Goal: Go to known website: Access a specific website the user already knows

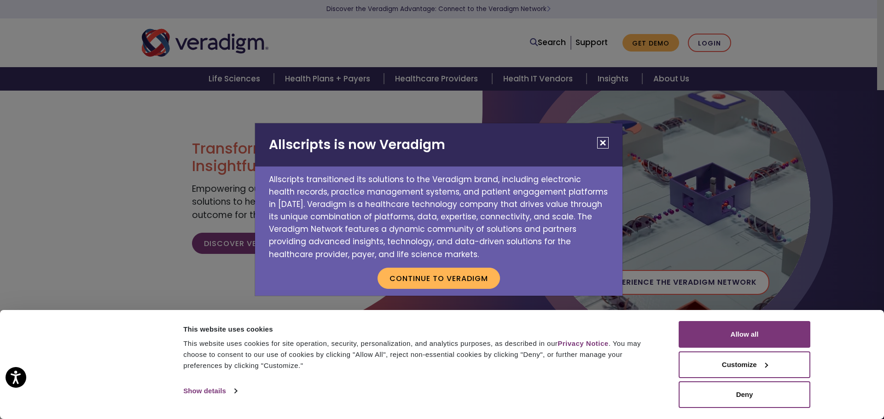
click at [599, 138] on button "Close" at bounding box center [603, 143] width 12 height 12
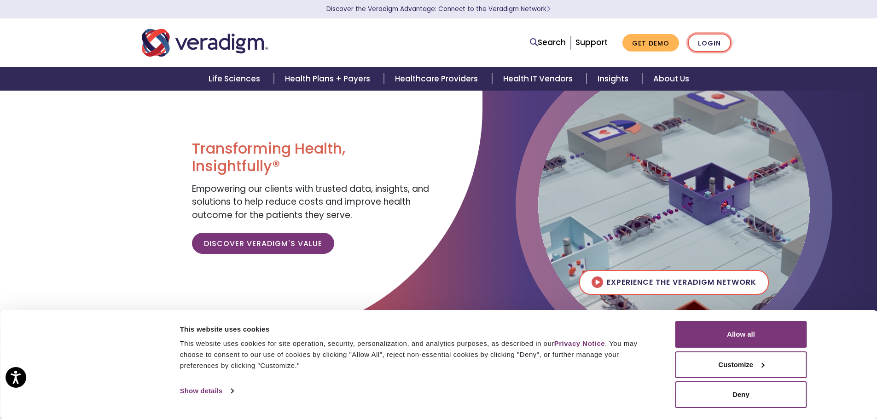
click at [704, 41] on link "Login" at bounding box center [709, 43] width 43 height 19
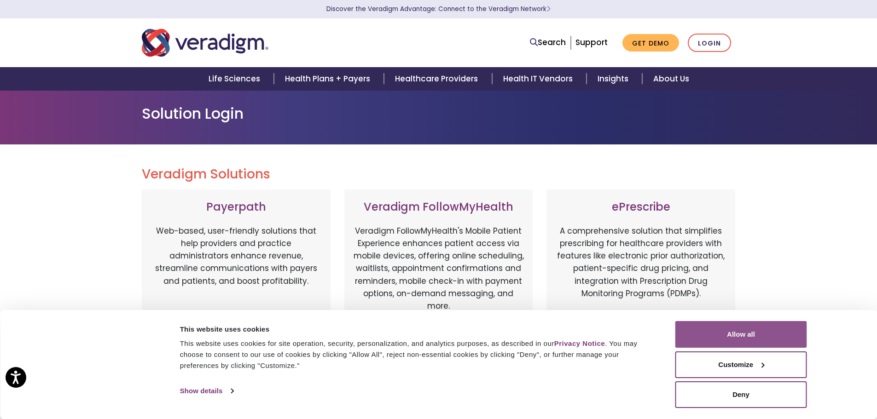
click at [768, 334] on button "Allow all" at bounding box center [741, 334] width 132 height 27
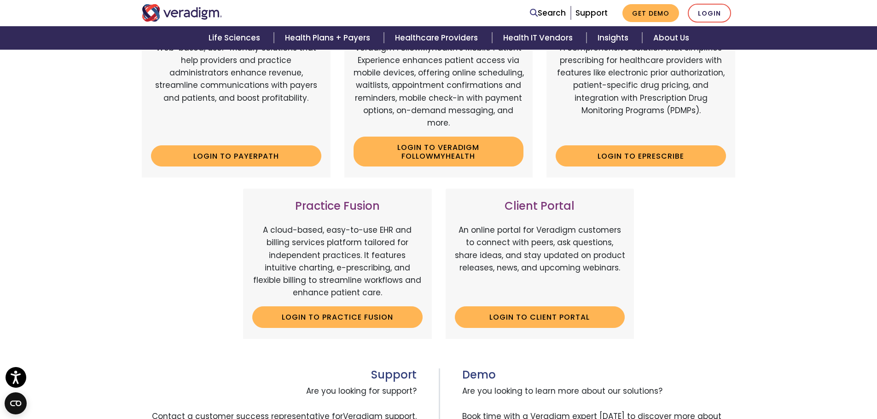
scroll to position [184, 0]
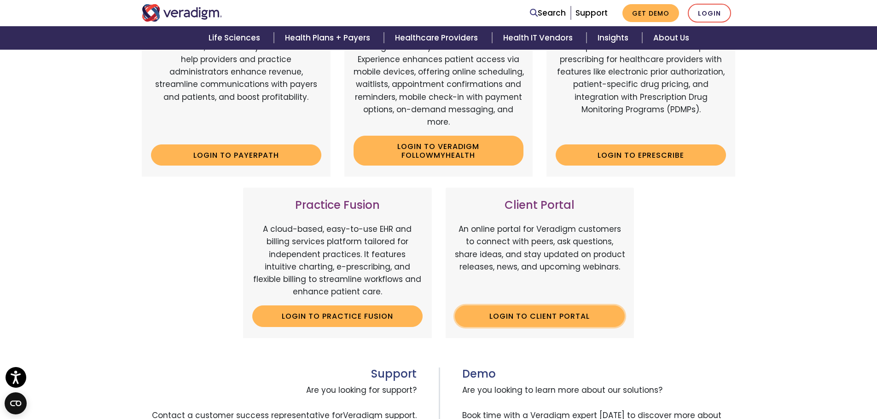
click at [524, 309] on link "Login to Client Portal" at bounding box center [540, 316] width 170 height 21
